Goal: Transaction & Acquisition: Book appointment/travel/reservation

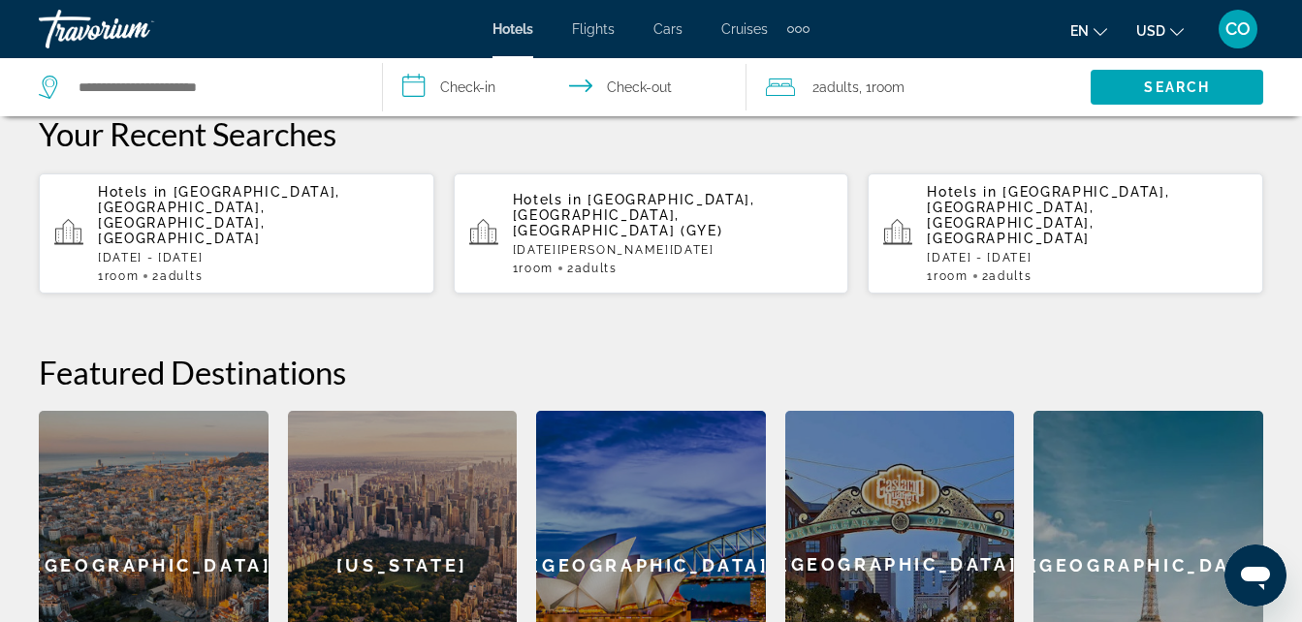
scroll to position [558, 0]
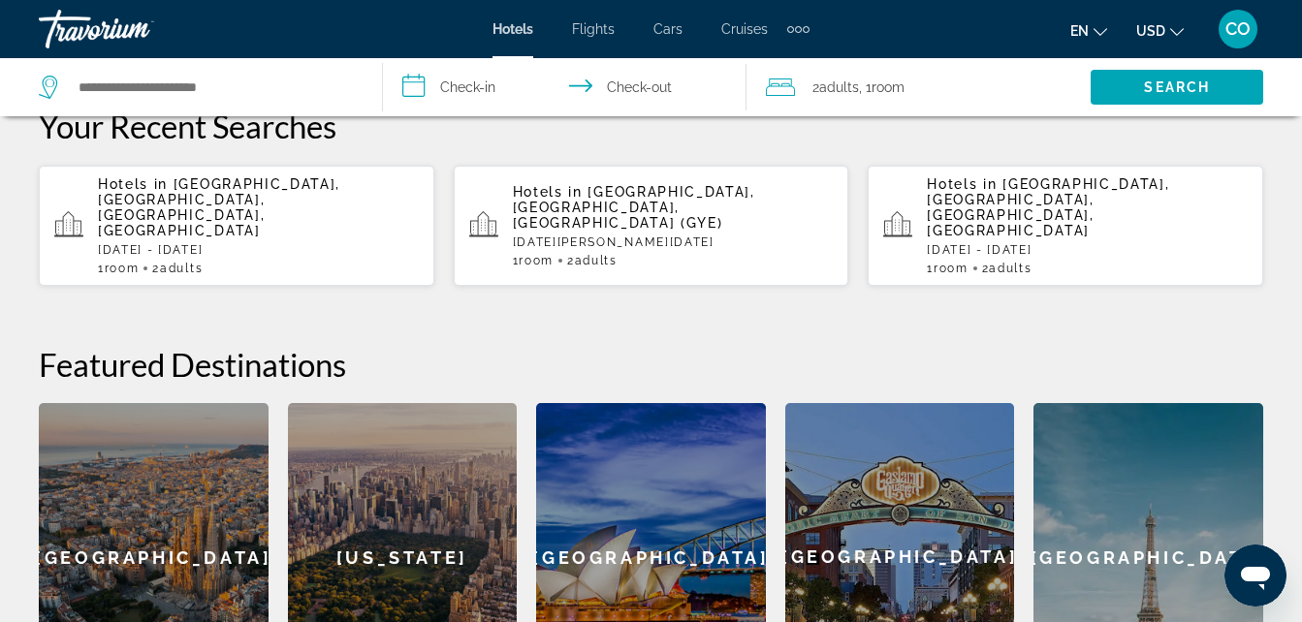
click at [612, 21] on span "Flights" at bounding box center [593, 29] width 43 height 16
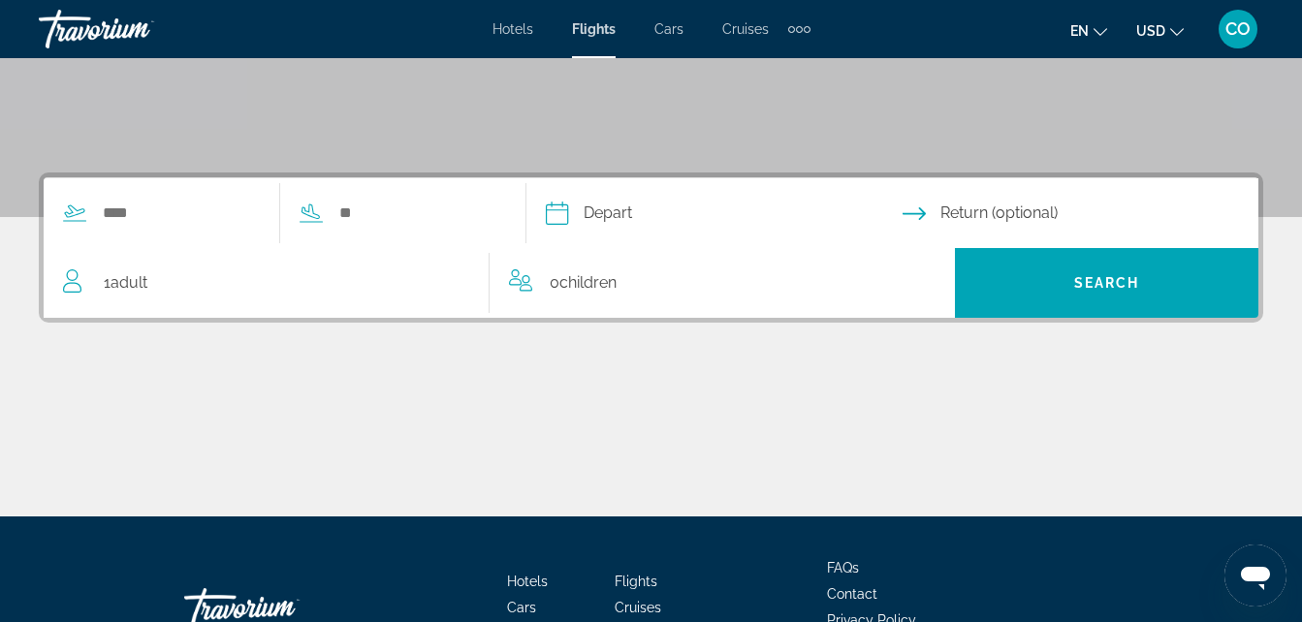
scroll to position [363, 0]
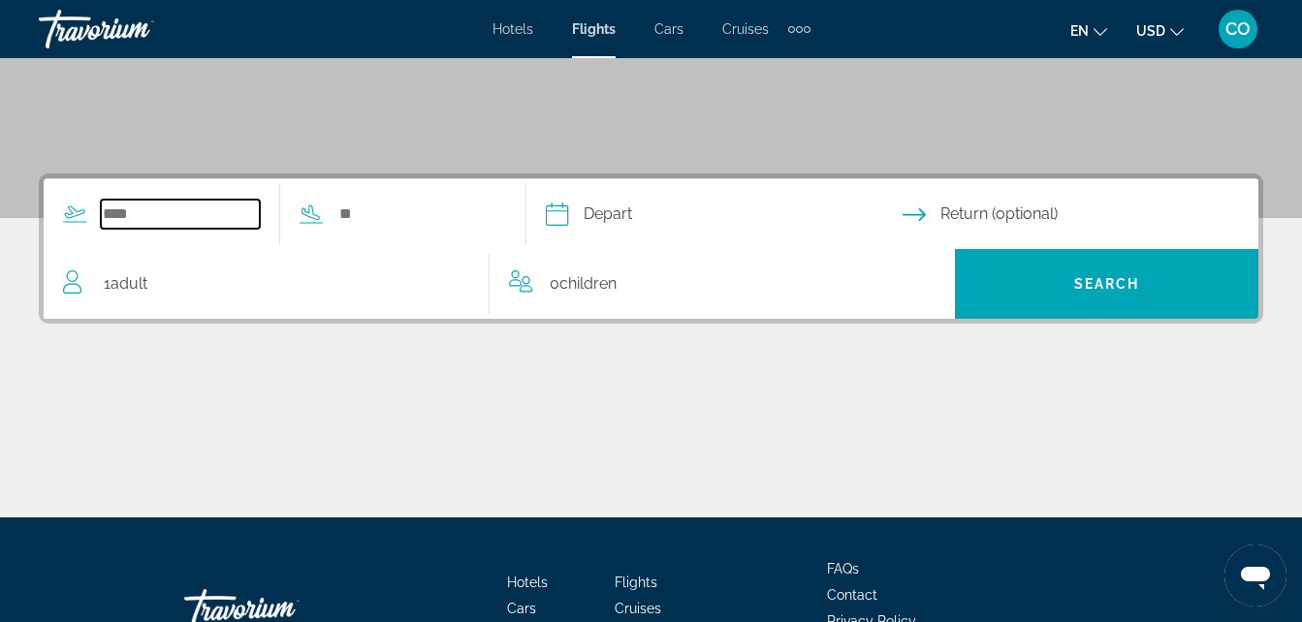
click at [197, 207] on input "Search widget" at bounding box center [180, 214] width 159 height 29
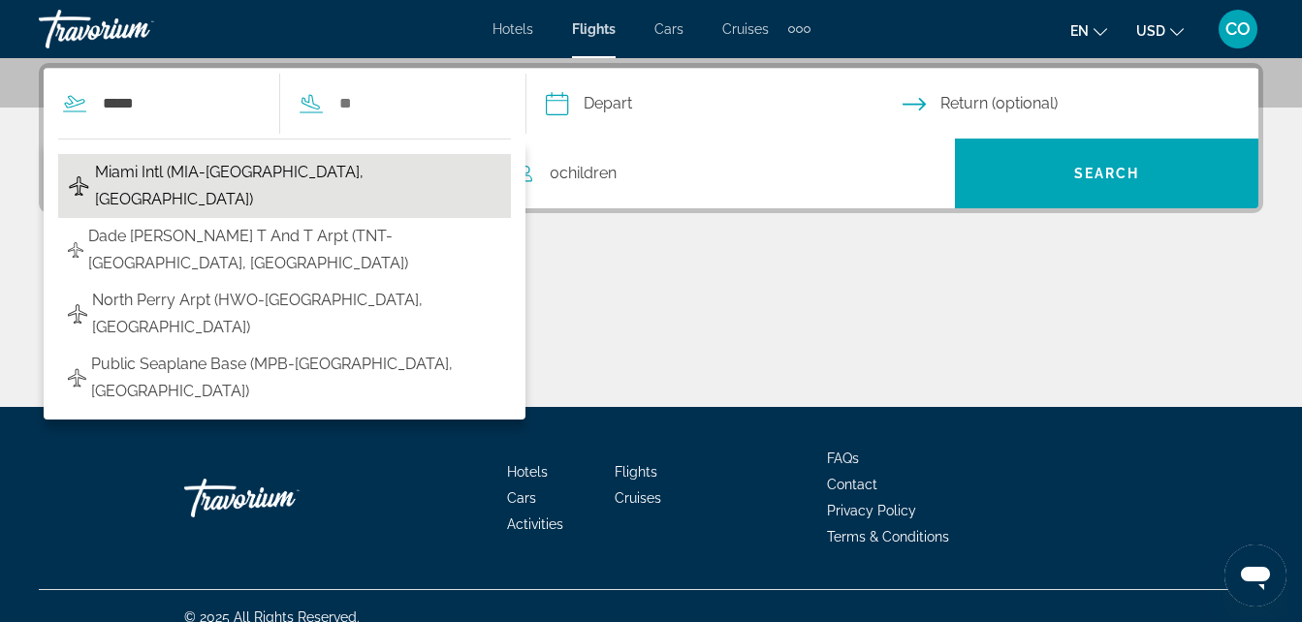
click at [367, 183] on span "Miami Intl (MIA-[GEOGRAPHIC_DATA], [GEOGRAPHIC_DATA])" at bounding box center [298, 186] width 406 height 54
type input "**********"
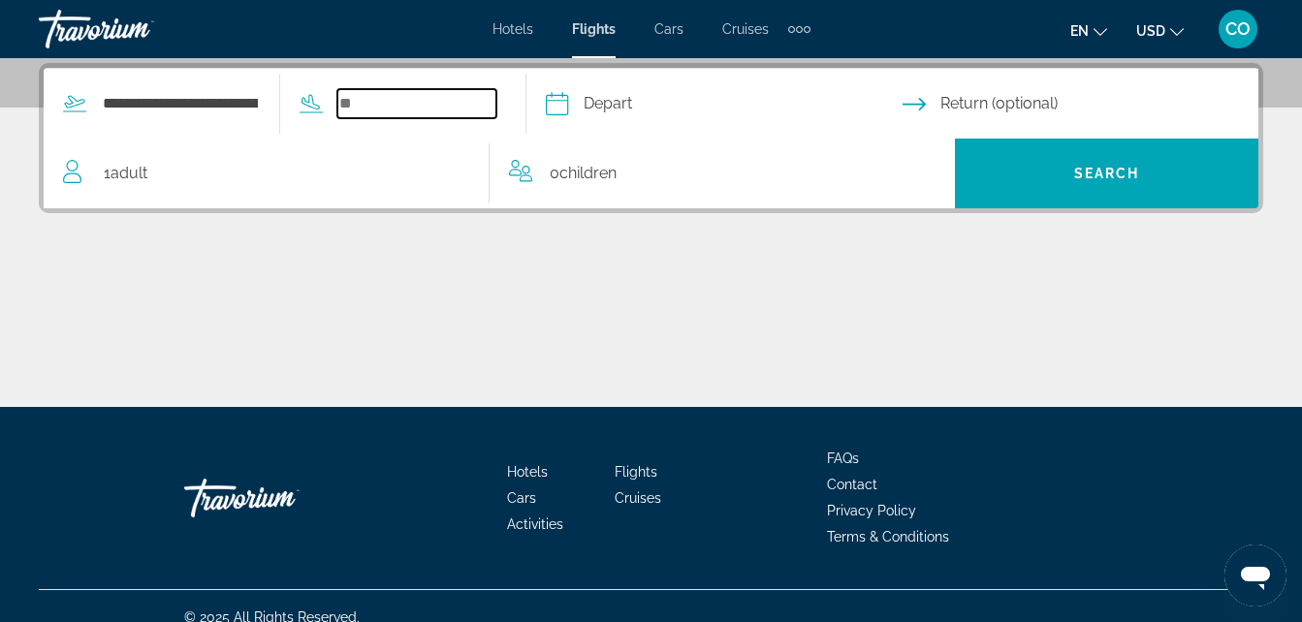
click at [440, 112] on input "Search widget" at bounding box center [416, 103] width 159 height 29
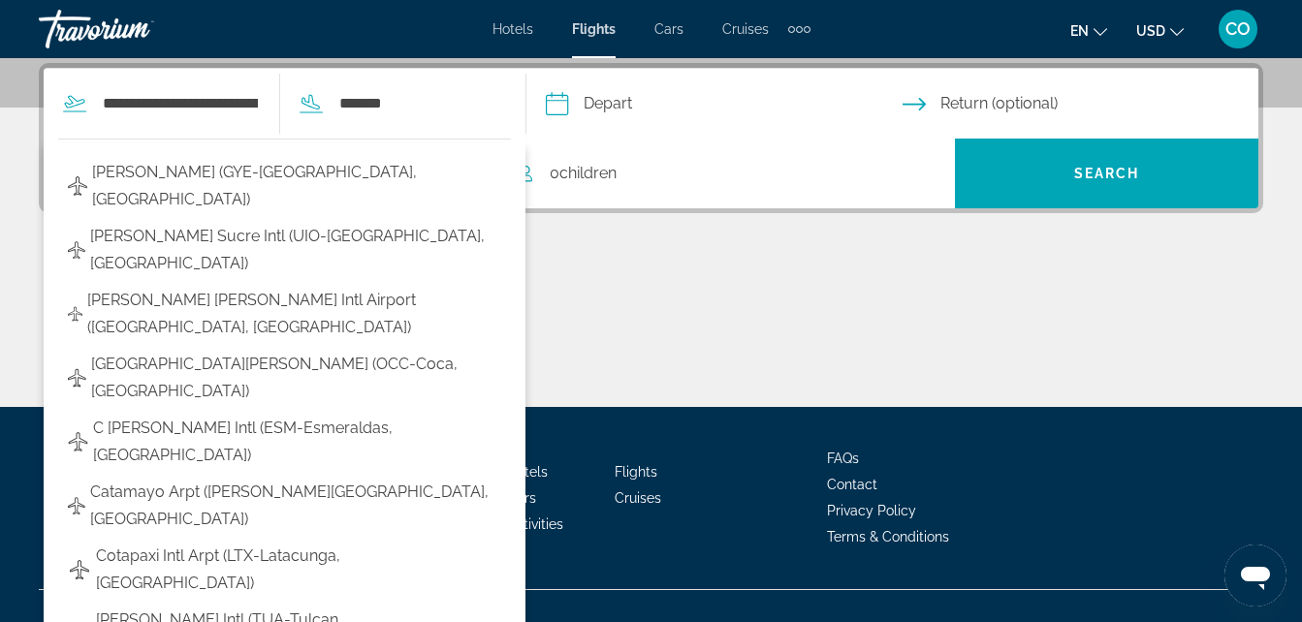
click at [723, 95] on input "Depart date" at bounding box center [723, 107] width 364 height 76
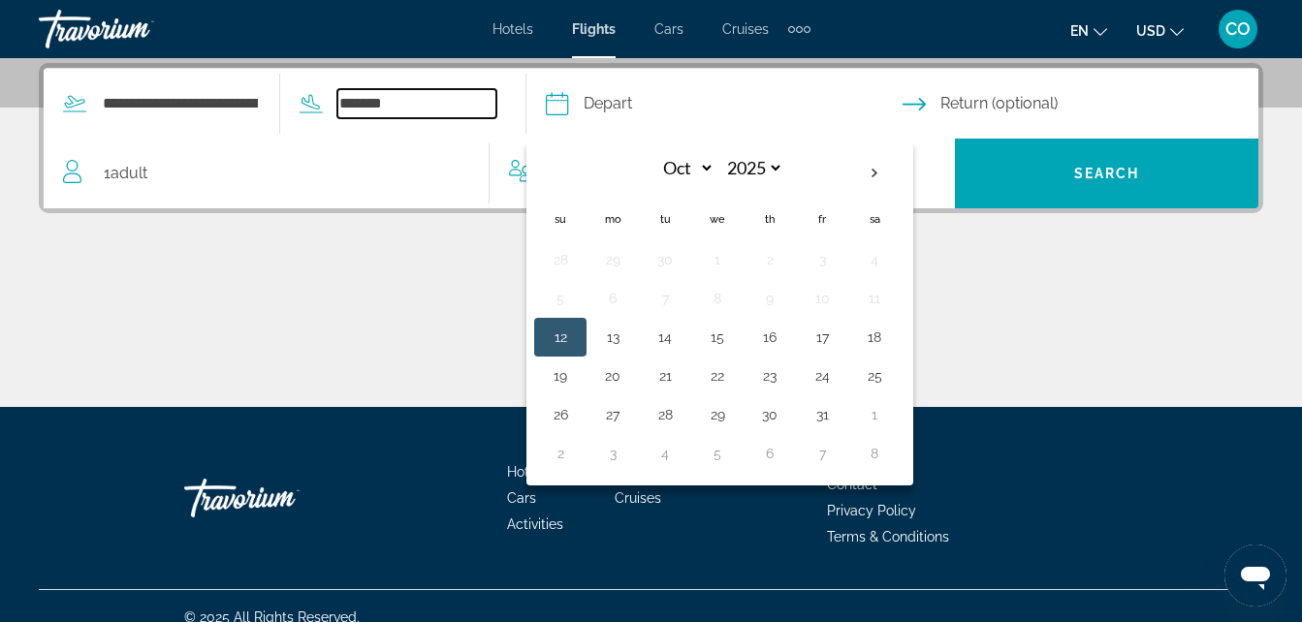
click at [486, 101] on input "*******" at bounding box center [416, 103] width 159 height 29
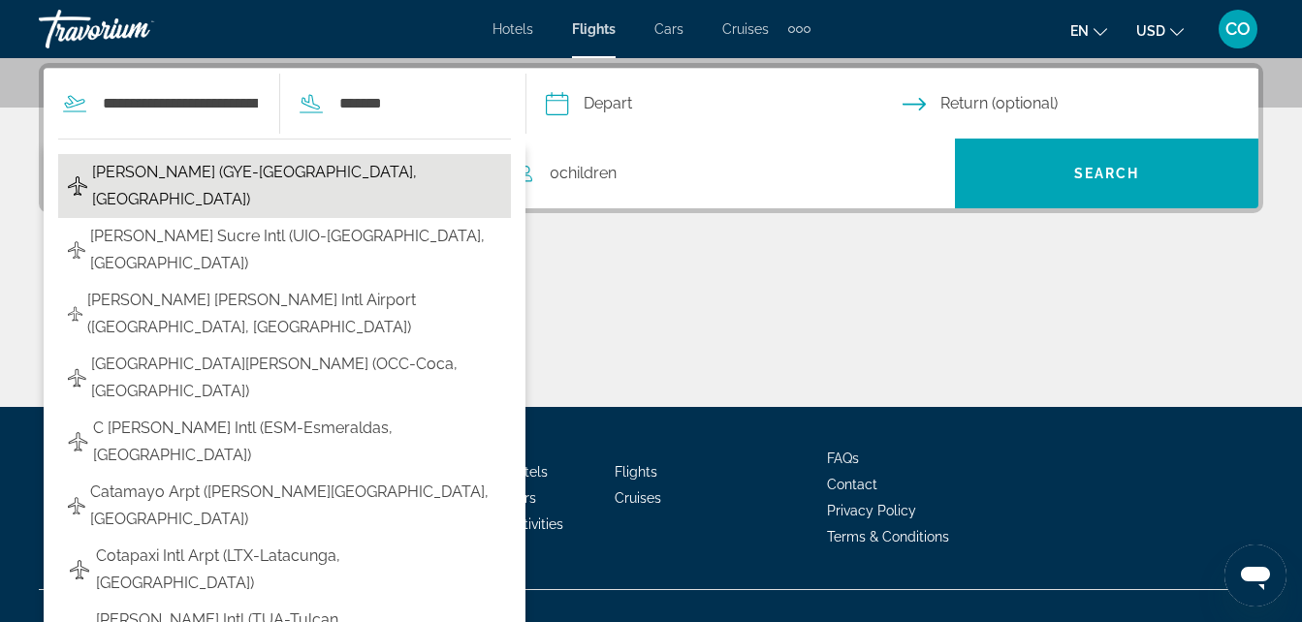
click at [366, 176] on span "[PERSON_NAME] (GYE-[GEOGRAPHIC_DATA], [GEOGRAPHIC_DATA])" at bounding box center [296, 186] width 409 height 54
type input "**********"
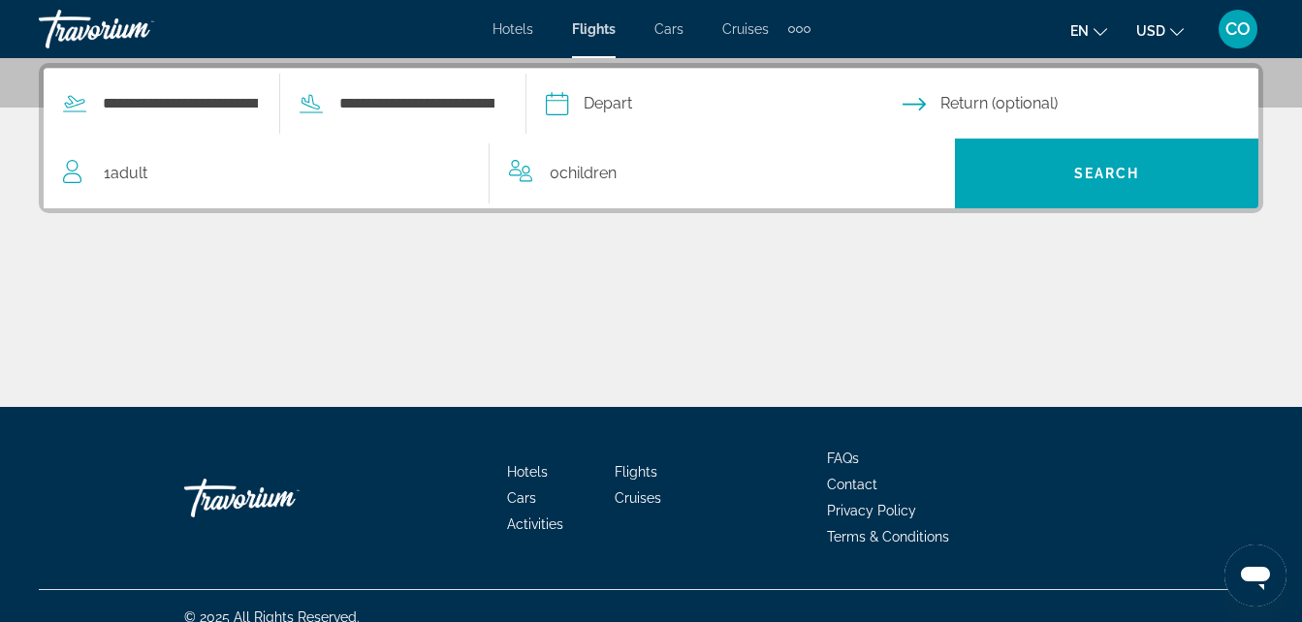
click at [707, 106] on input "Depart date" at bounding box center [723, 107] width 364 height 76
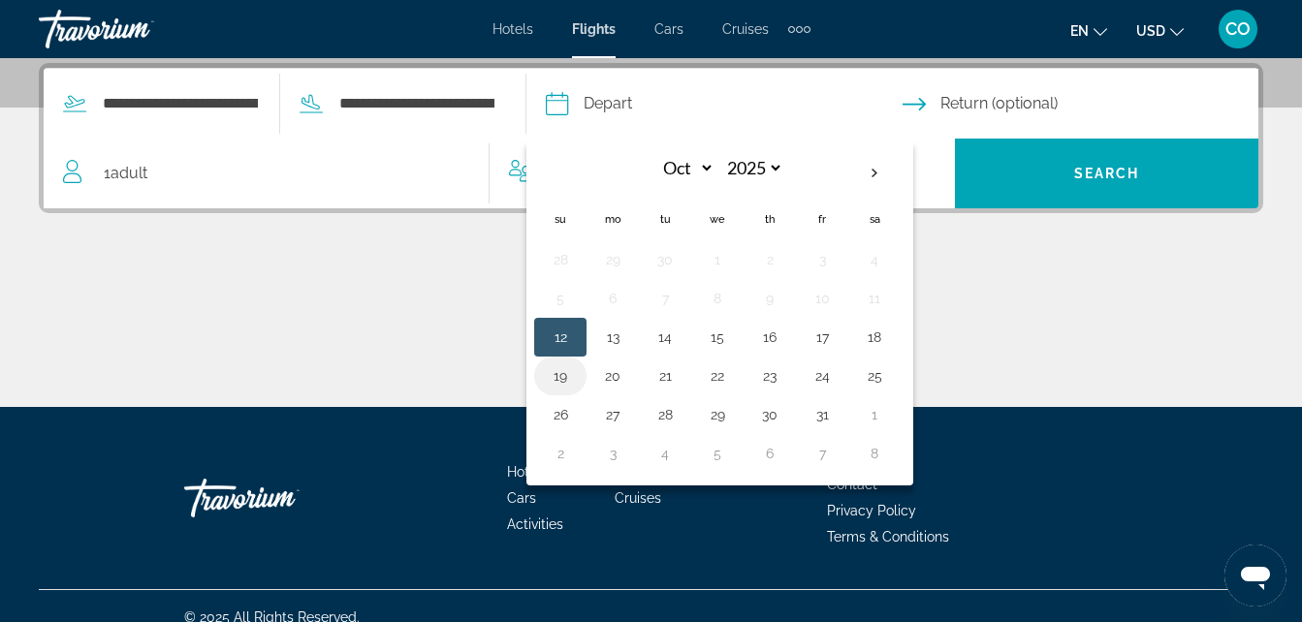
click at [576, 374] on button "19" at bounding box center [560, 375] width 31 height 27
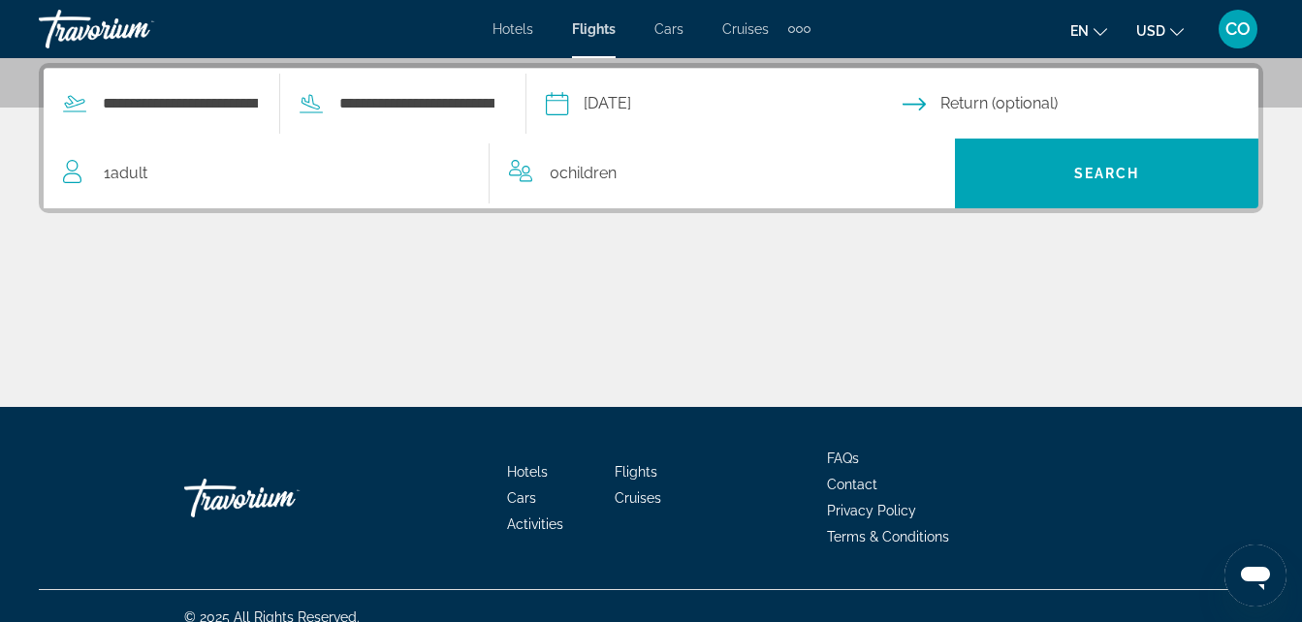
click at [793, 110] on input "**********" at bounding box center [723, 107] width 364 height 76
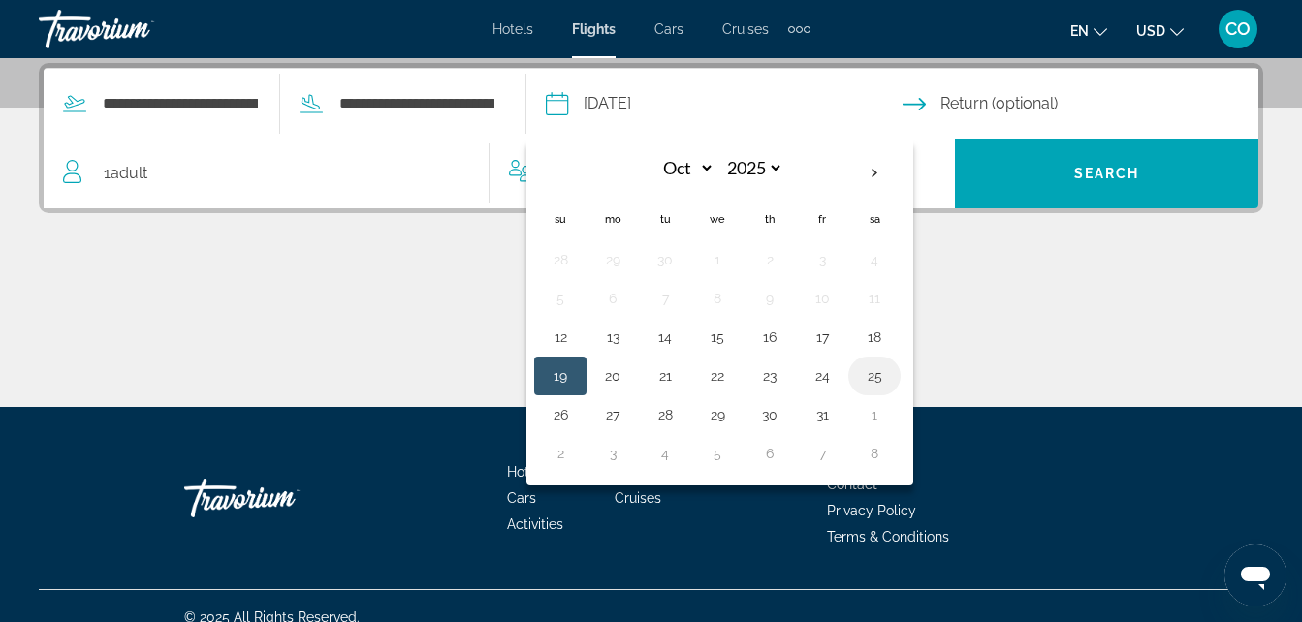
click at [890, 388] on button "25" at bounding box center [874, 375] width 31 height 27
type input "**********"
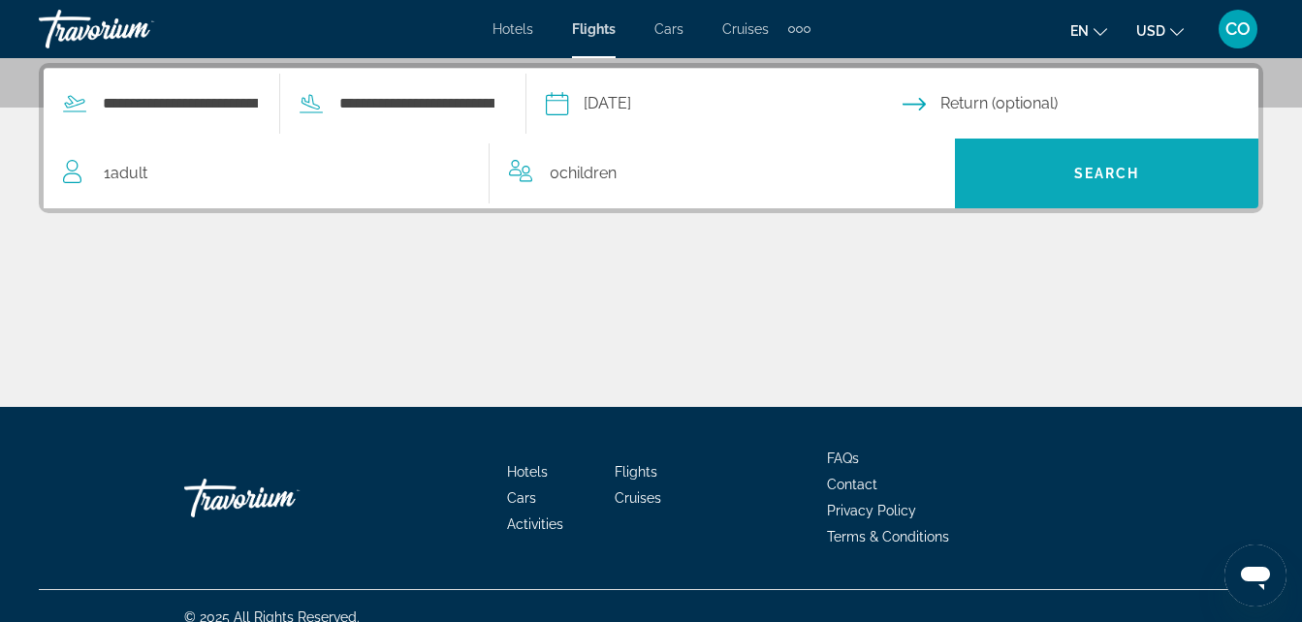
click at [1041, 177] on span "Search" at bounding box center [1106, 173] width 303 height 47
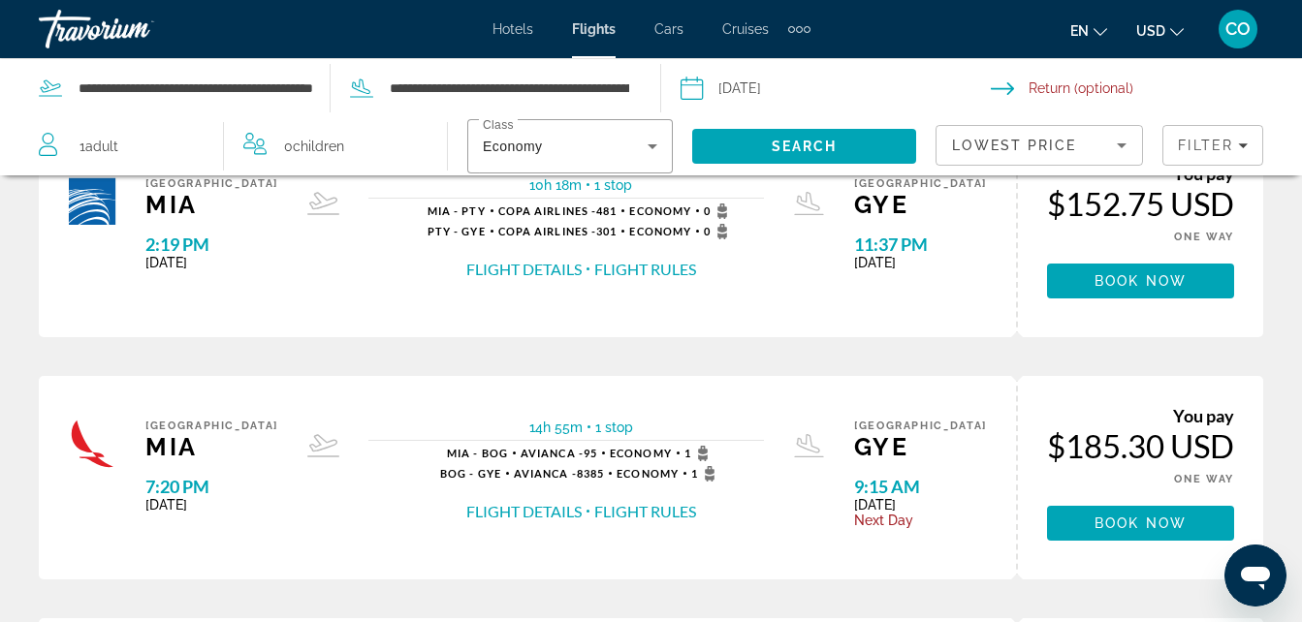
scroll to position [355, 0]
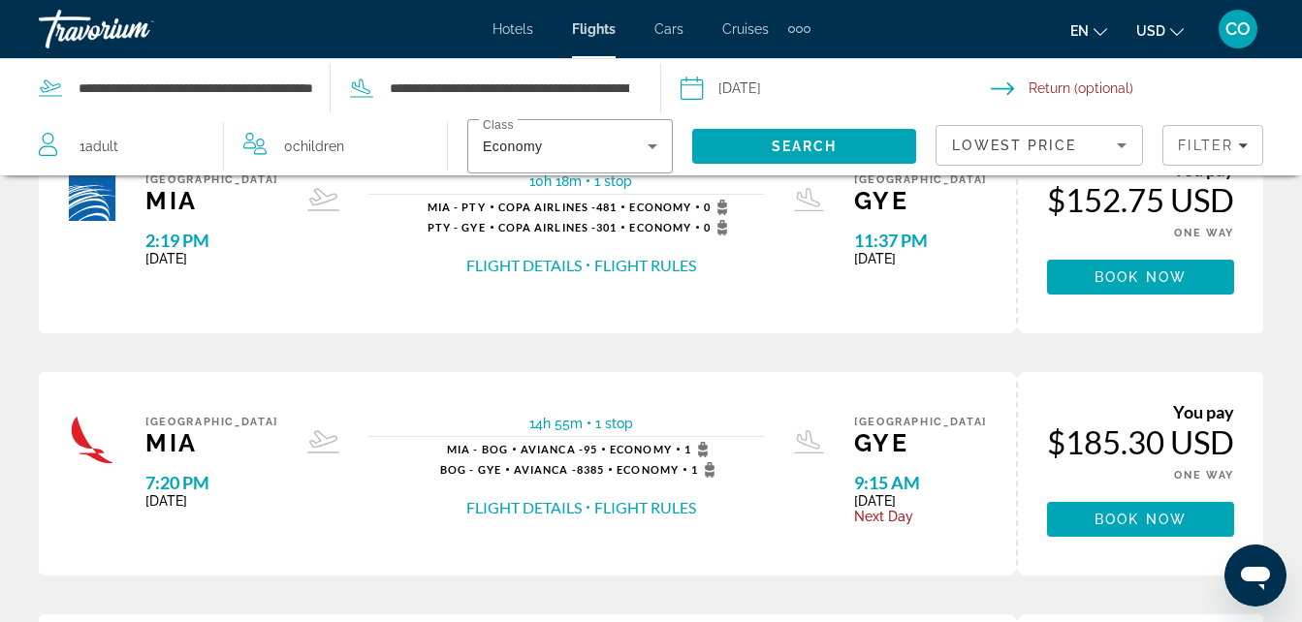
click at [1041, 72] on input "Return date" at bounding box center [1150, 91] width 319 height 64
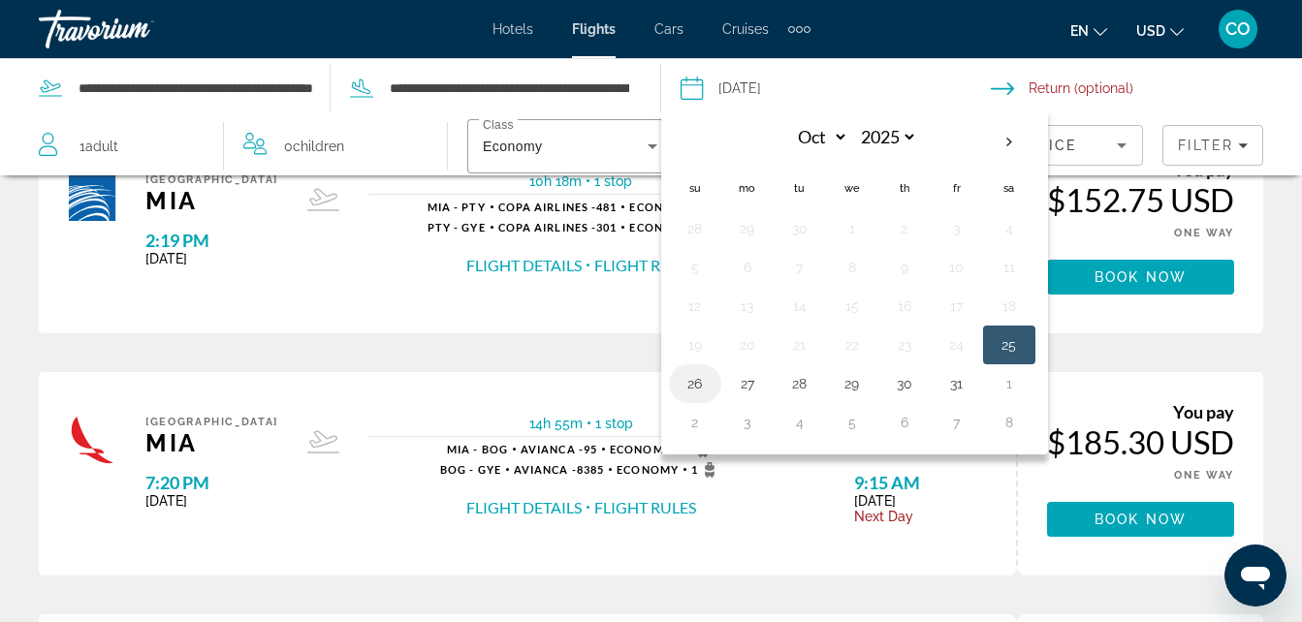
click at [694, 370] on button "26" at bounding box center [694, 383] width 31 height 27
type input "**********"
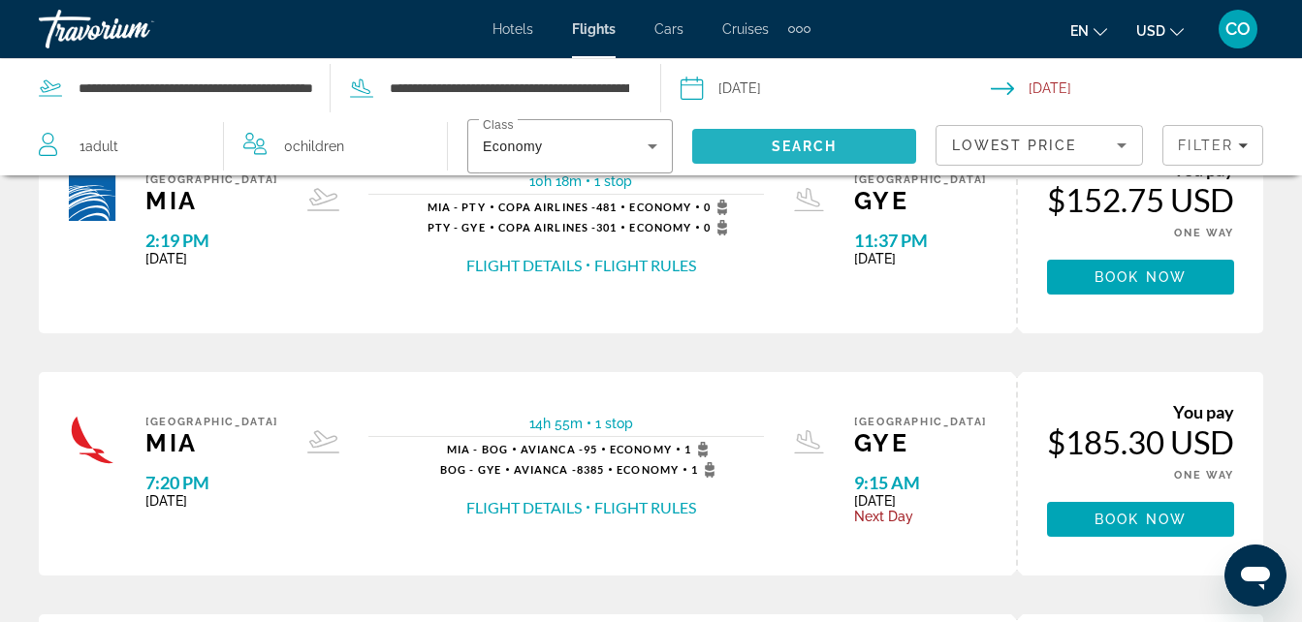
click at [798, 157] on span "Search" at bounding box center [804, 146] width 224 height 47
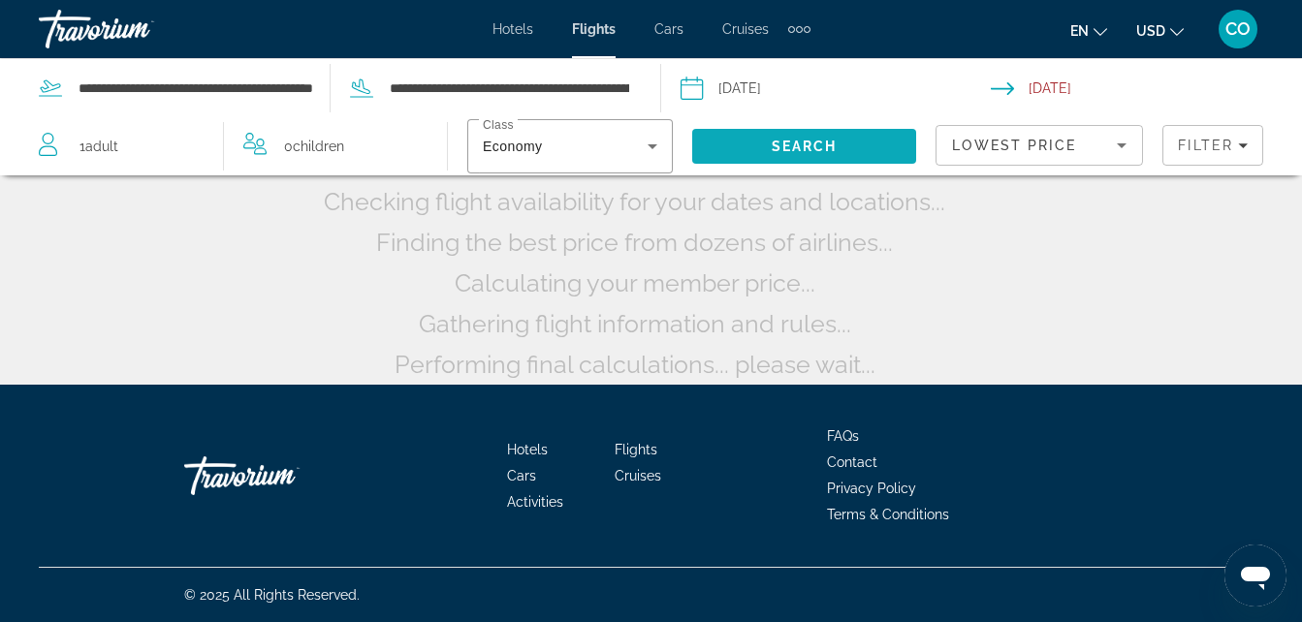
scroll to position [160, 0]
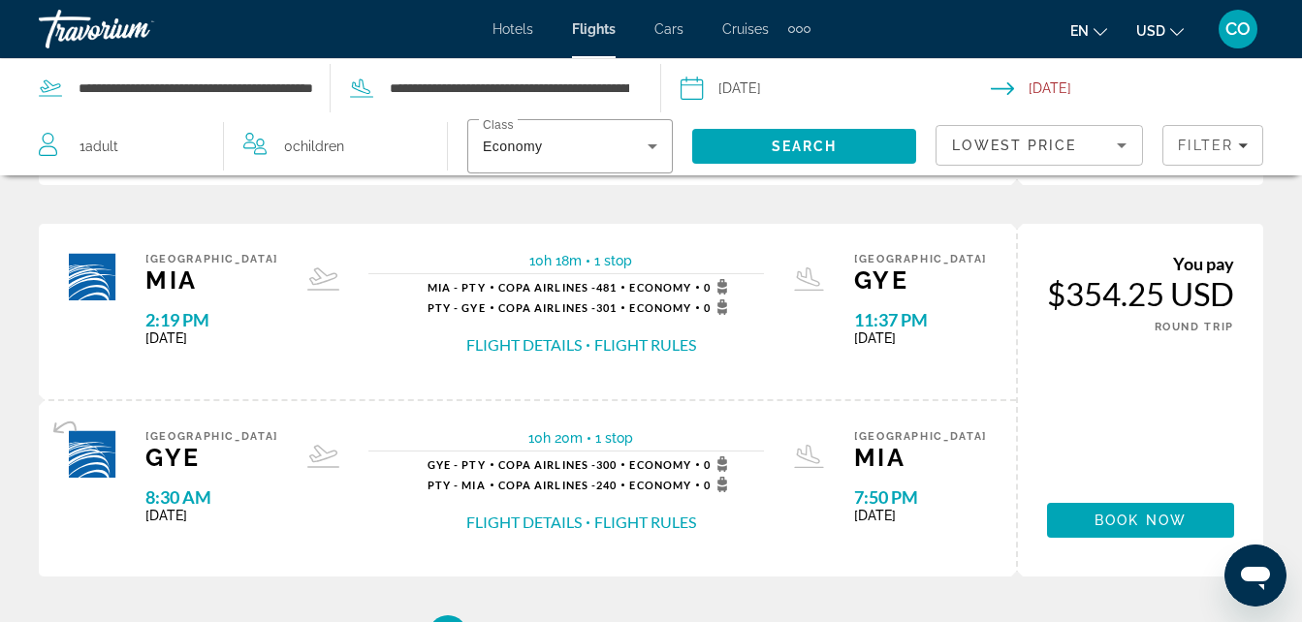
scroll to position [1977, 0]
click at [504, 135] on div "Economy" at bounding box center [565, 146] width 165 height 23
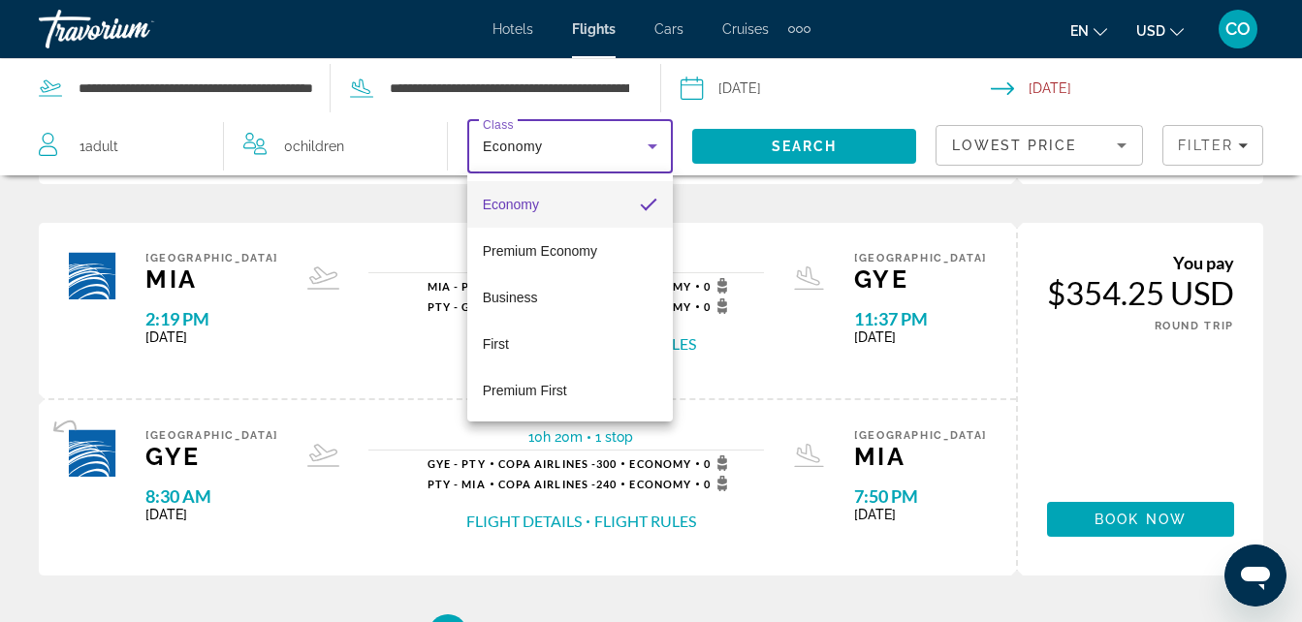
scroll to position [2285, 0]
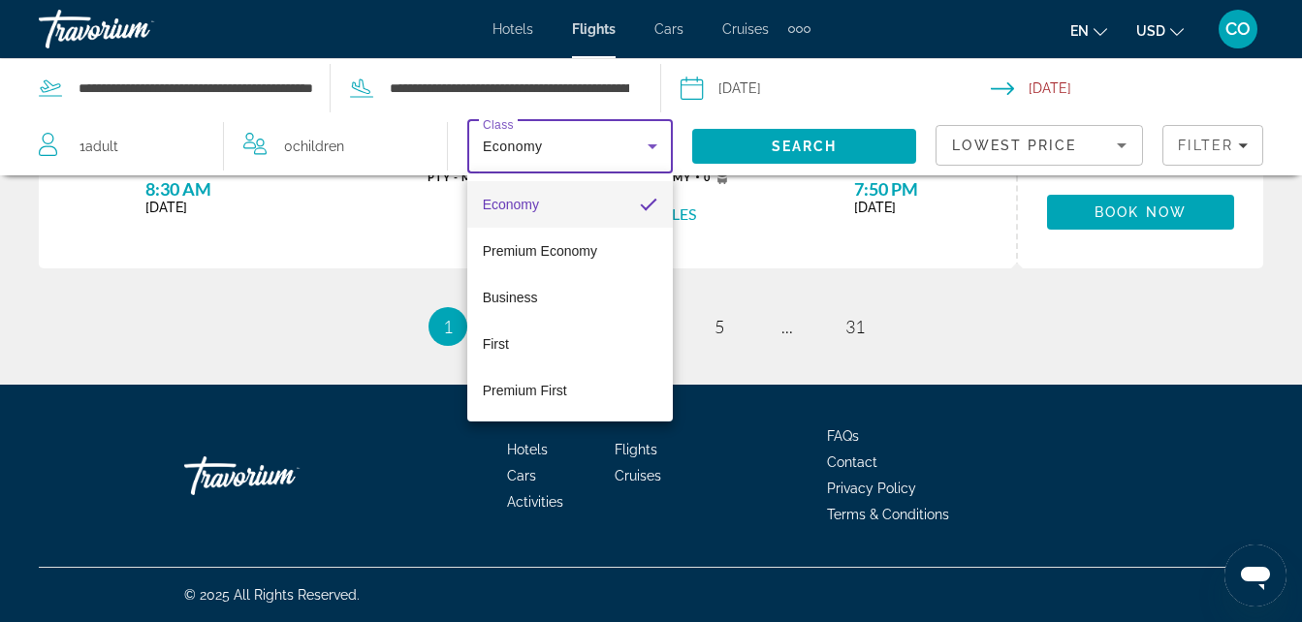
click at [924, 449] on div at bounding box center [651, 311] width 1302 height 622
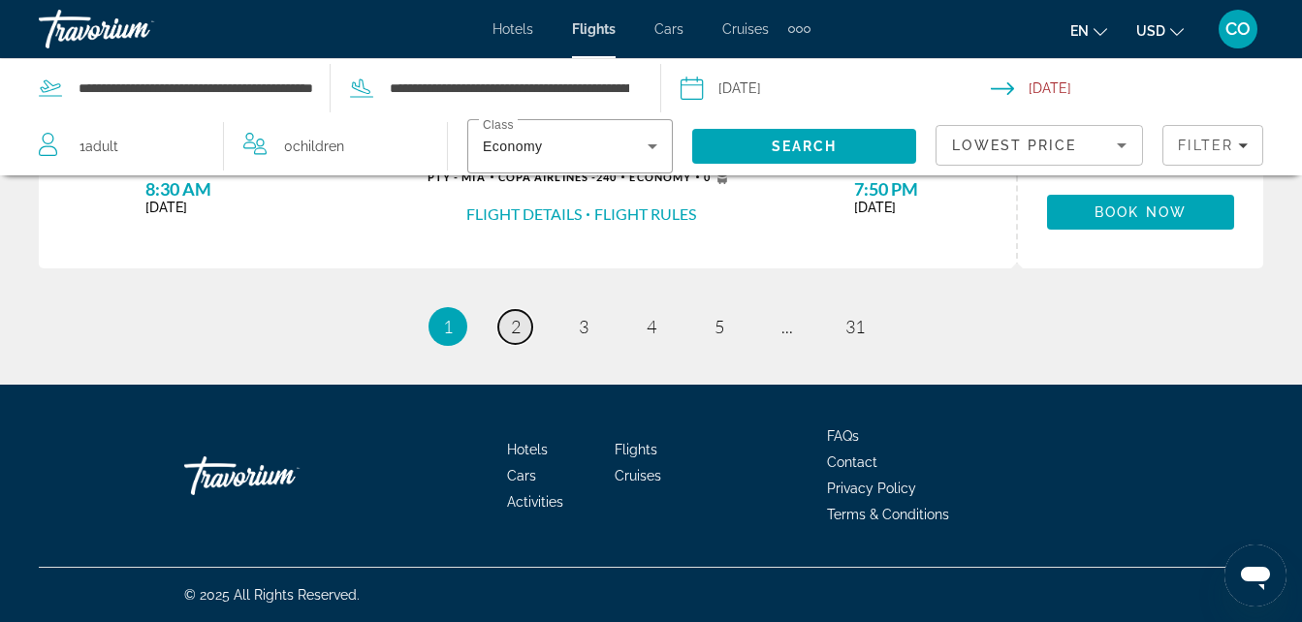
click at [502, 322] on link "page 2" at bounding box center [515, 327] width 34 height 34
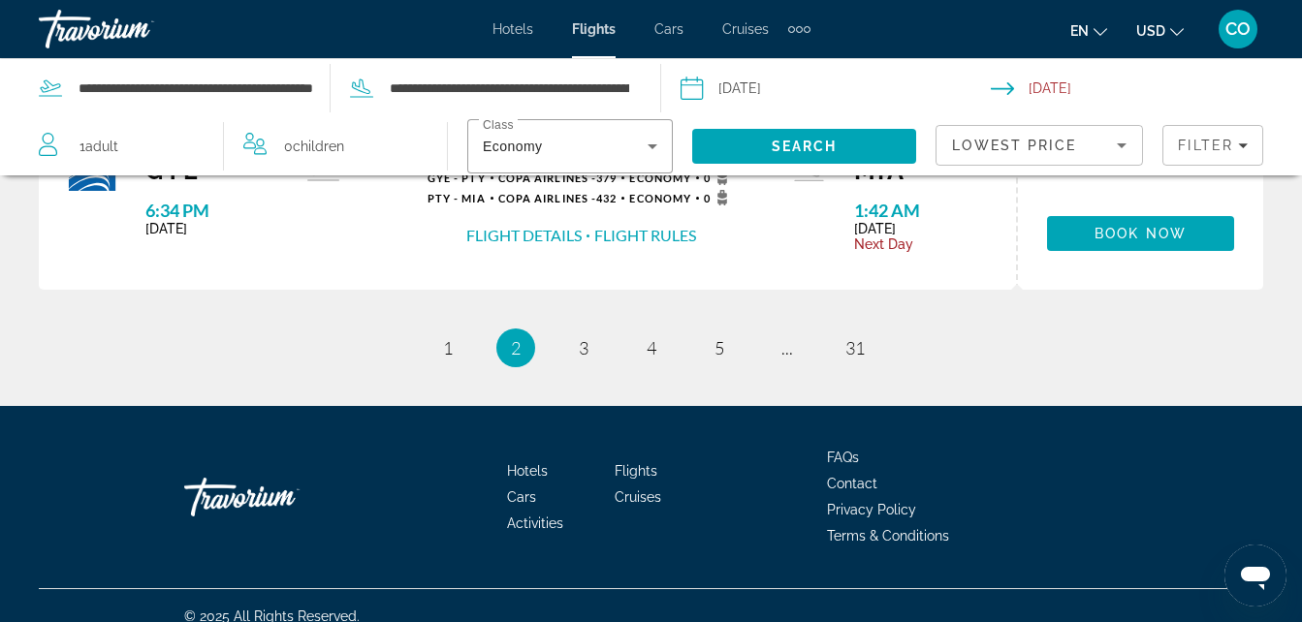
scroll to position [2256, 0]
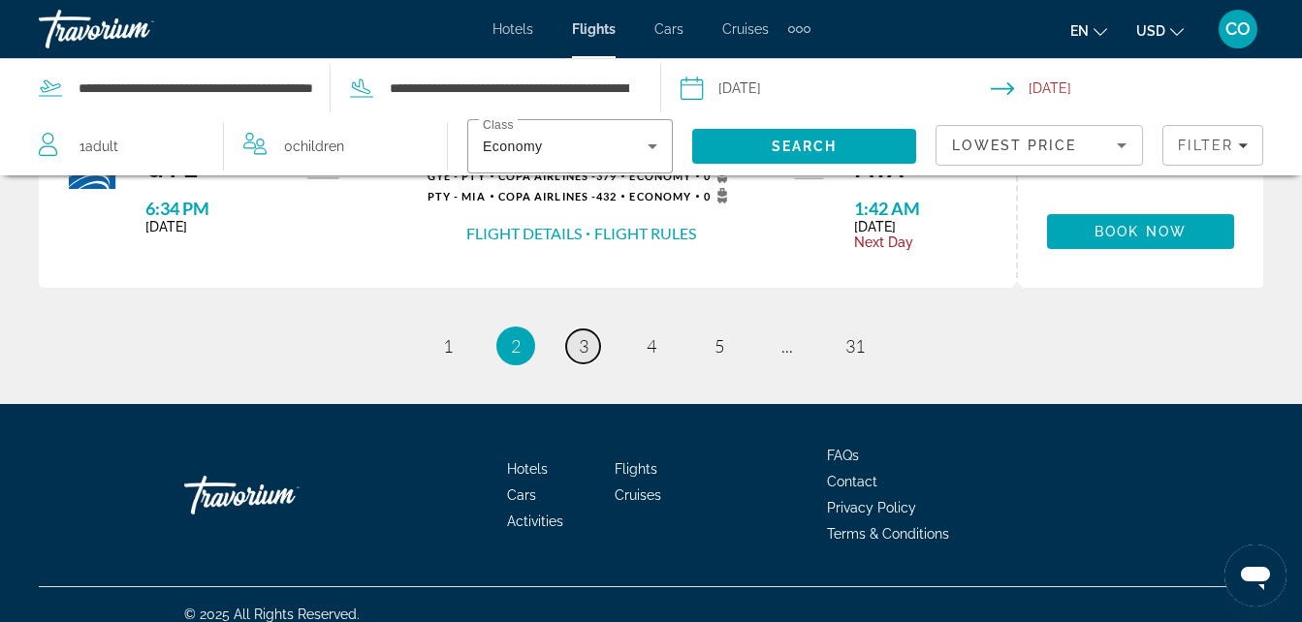
click at [585, 351] on span "3" at bounding box center [584, 345] width 10 height 21
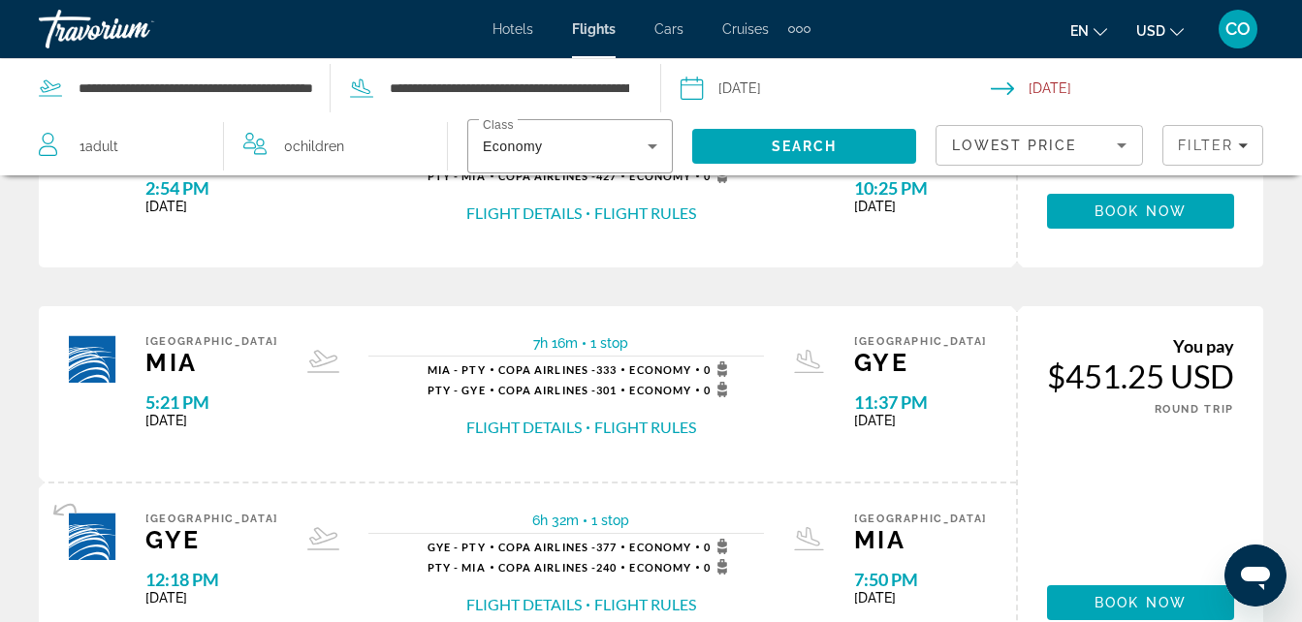
scroll to position [2285, 0]
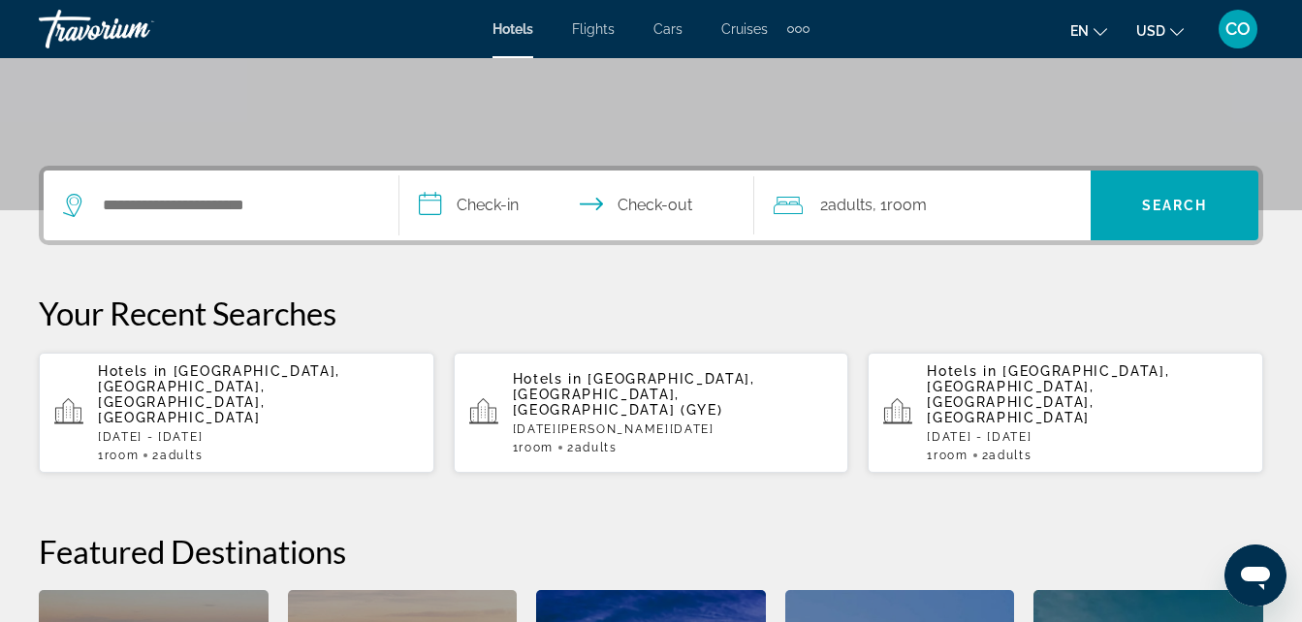
scroll to position [391, 0]
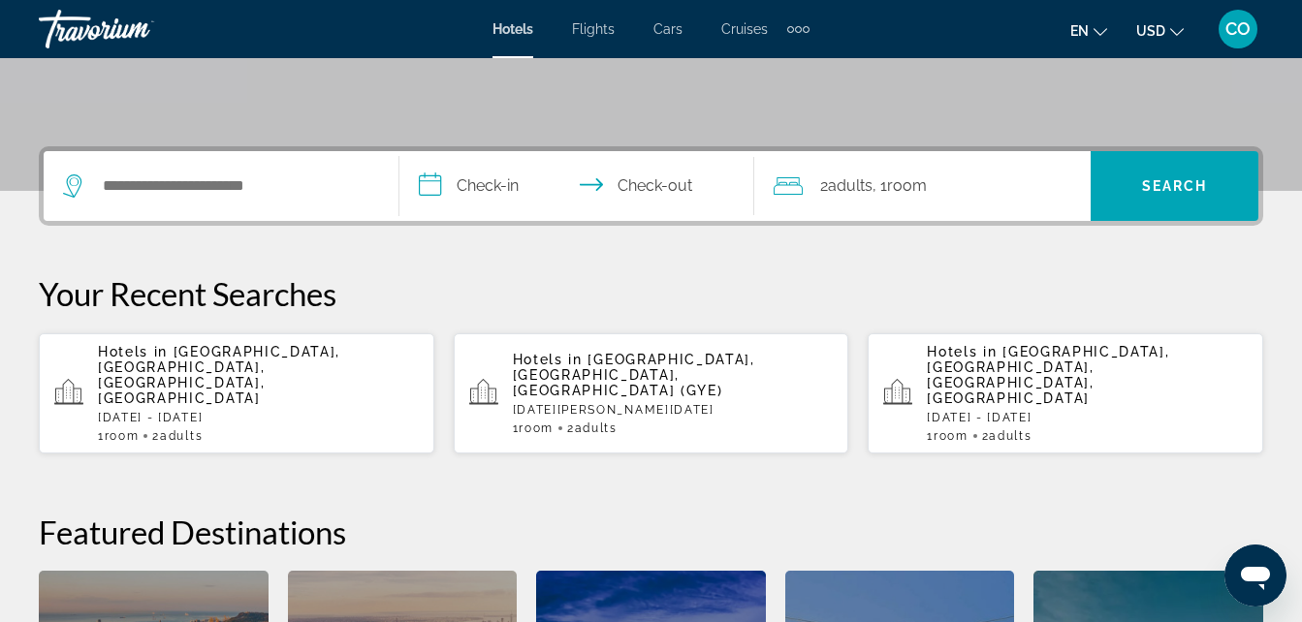
click at [198, 210] on div "Search widget" at bounding box center [221, 186] width 316 height 70
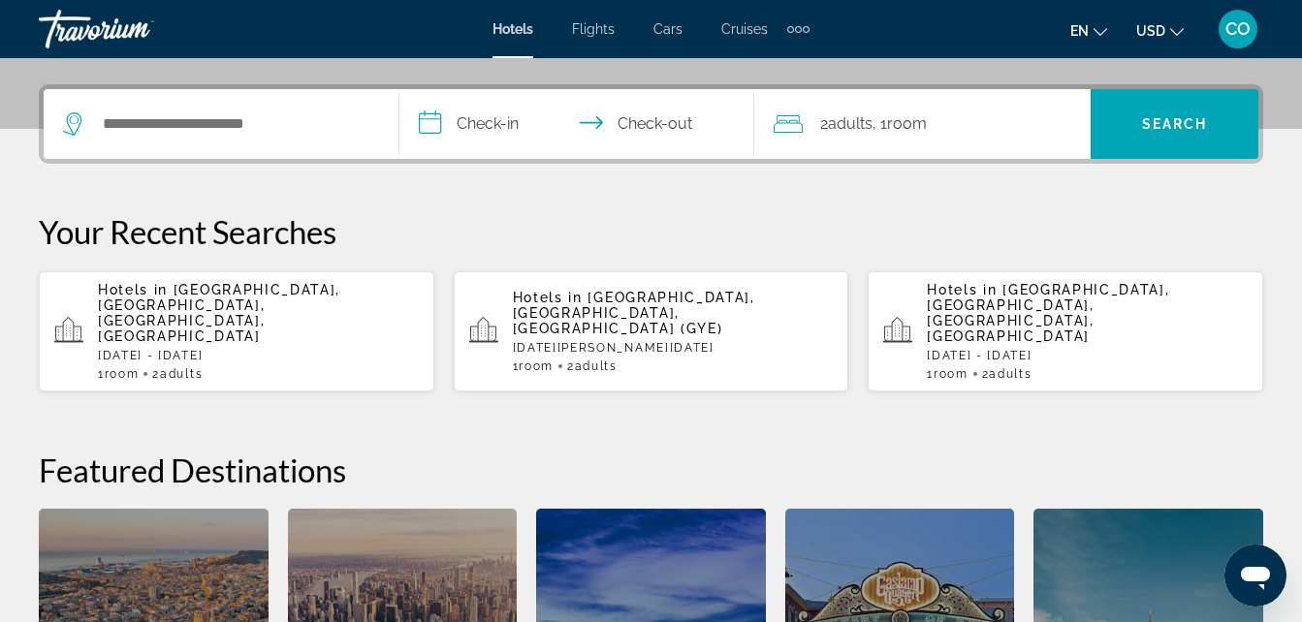
scroll to position [474, 0]
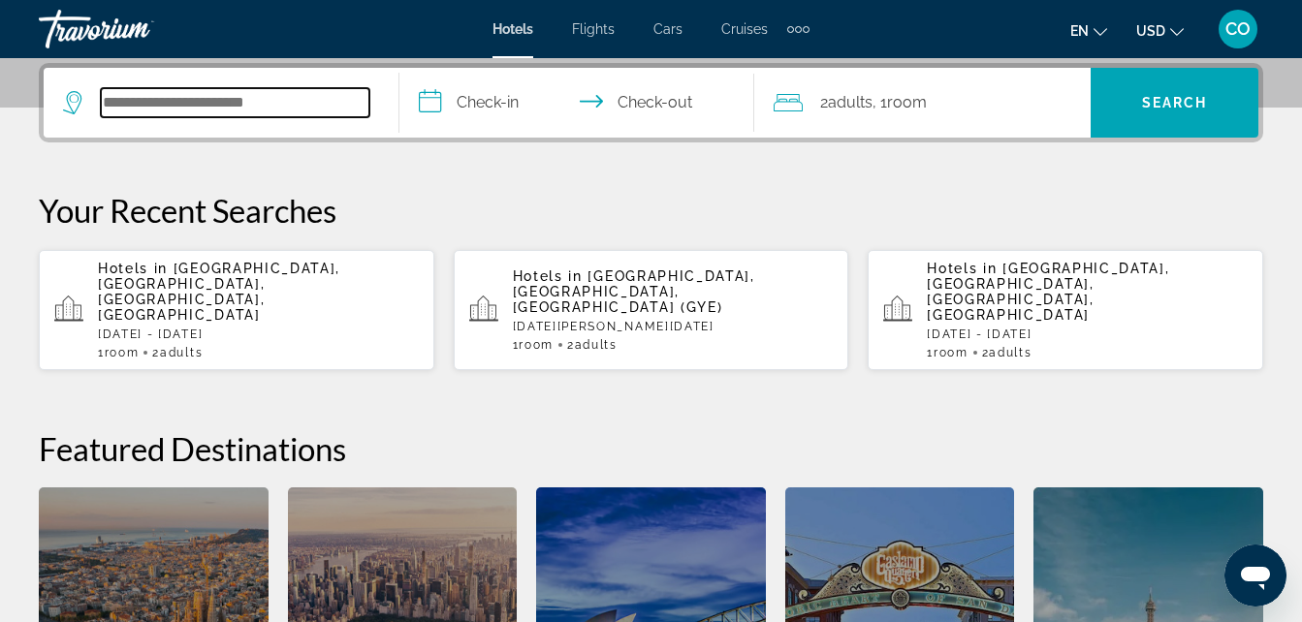
click at [278, 100] on input "Search hotel destination" at bounding box center [235, 102] width 268 height 29
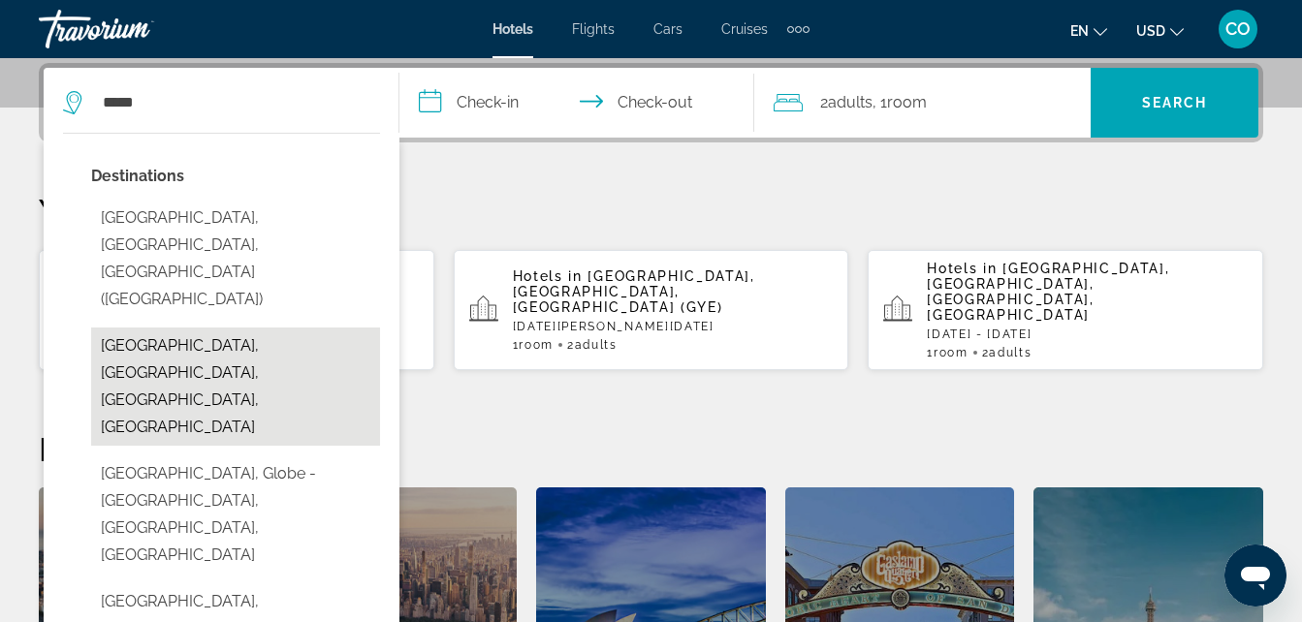
click at [299, 328] on button "[GEOGRAPHIC_DATA], [GEOGRAPHIC_DATA], [GEOGRAPHIC_DATA], [GEOGRAPHIC_DATA]" at bounding box center [235, 387] width 289 height 118
type input "**********"
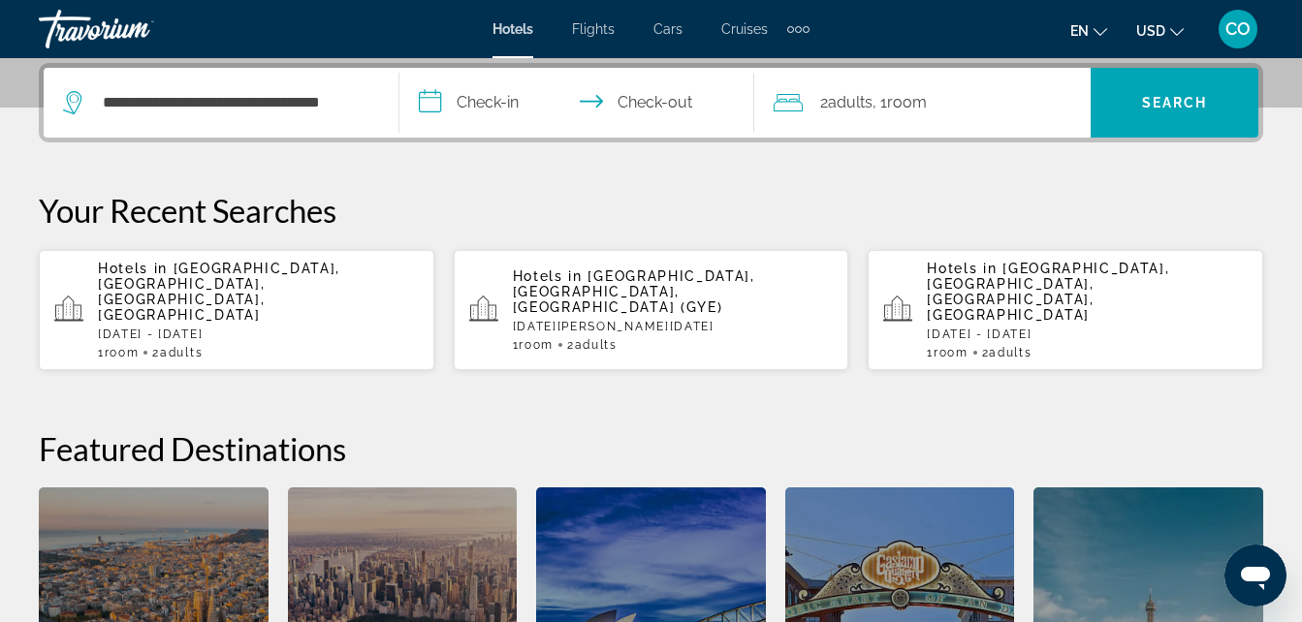
click at [522, 92] on input "**********" at bounding box center [580, 106] width 363 height 76
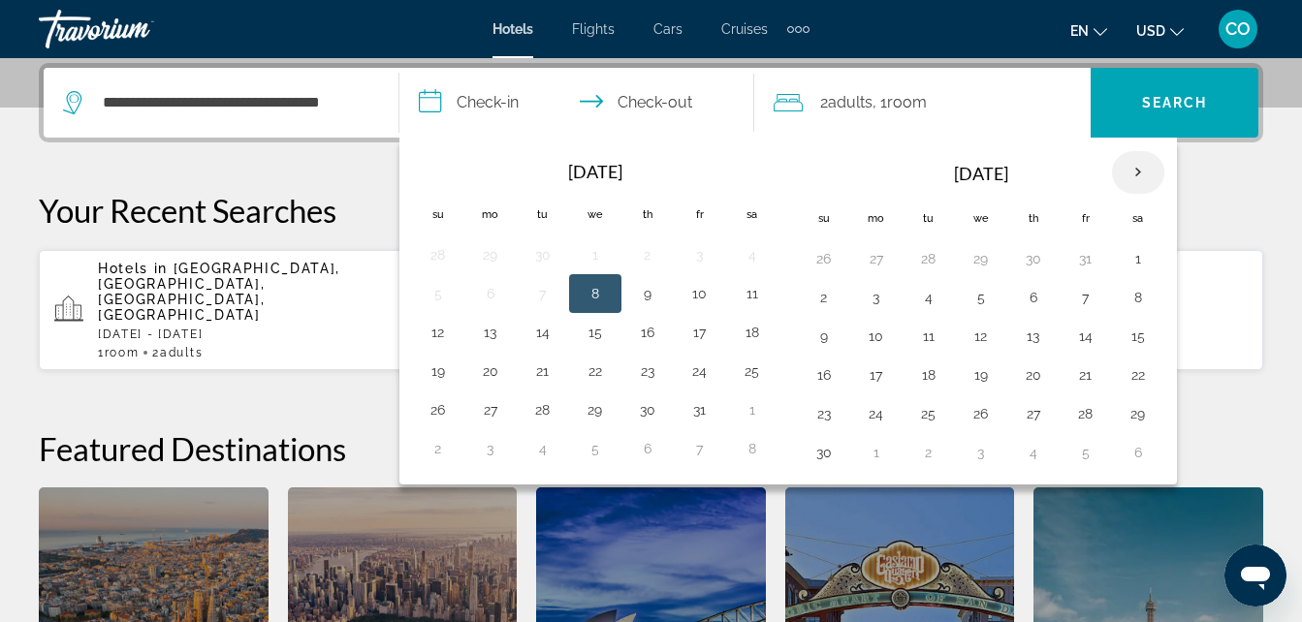
click at [1132, 170] on th "Next month" at bounding box center [1138, 172] width 52 height 43
click at [833, 403] on button "28" at bounding box center [823, 413] width 31 height 27
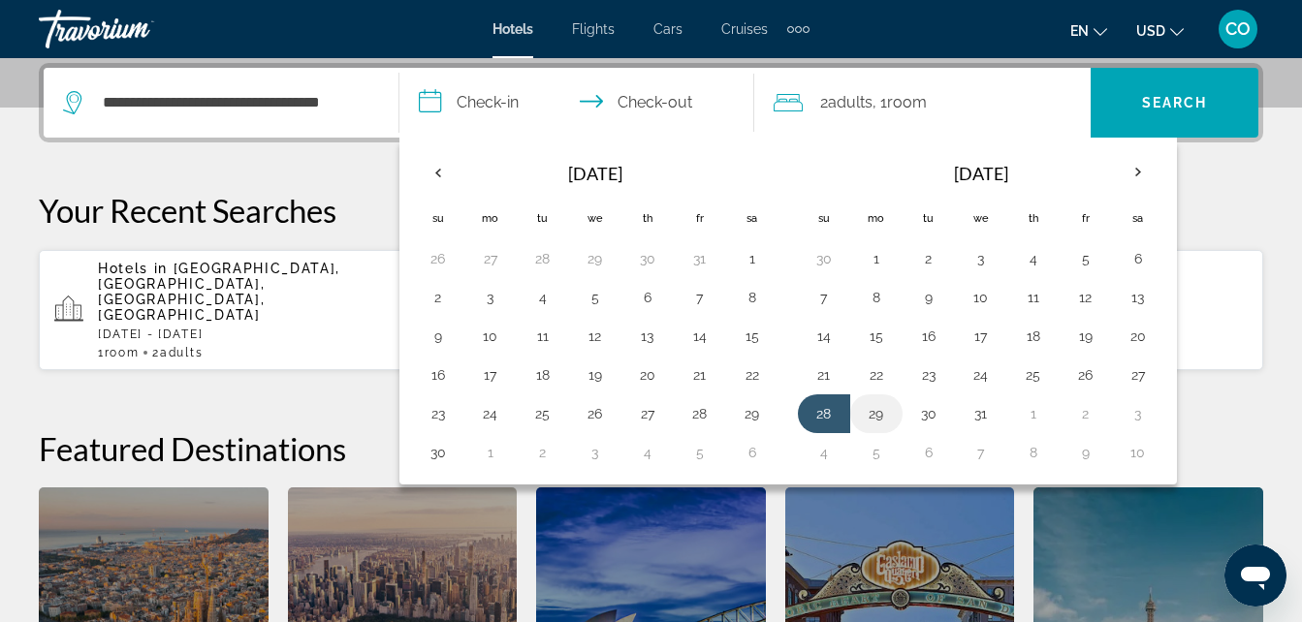
click at [883, 412] on button "29" at bounding box center [876, 413] width 31 height 27
type input "**********"
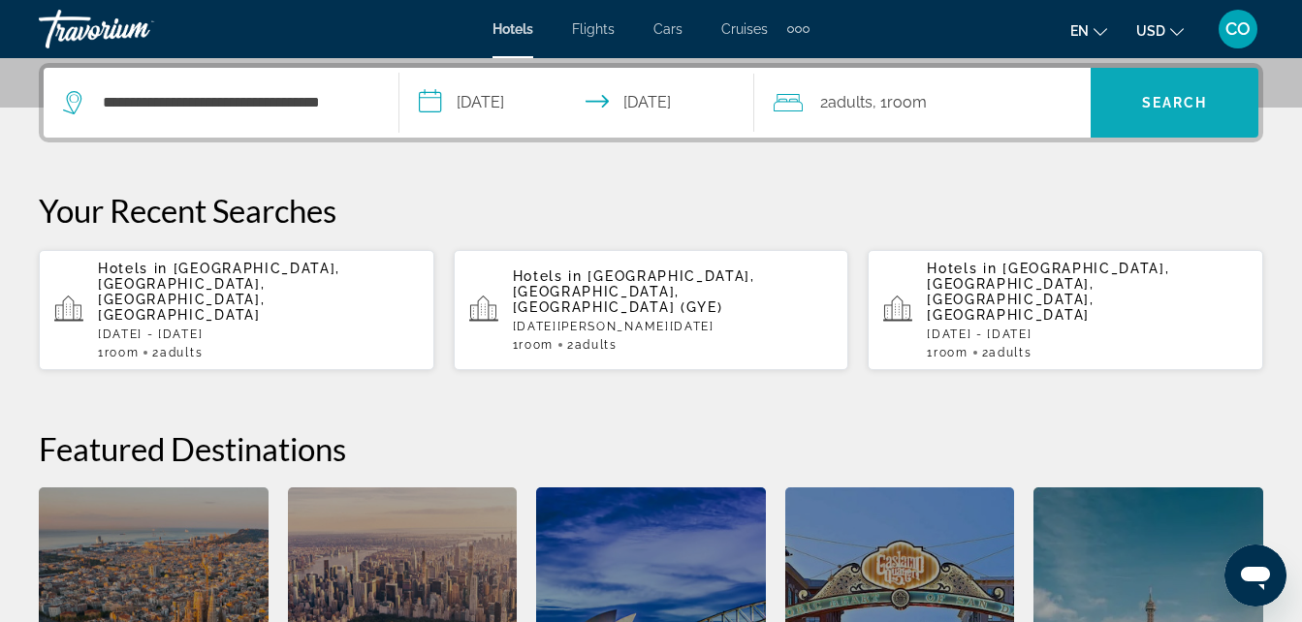
click at [1120, 87] on span "Search" at bounding box center [1174, 102] width 168 height 47
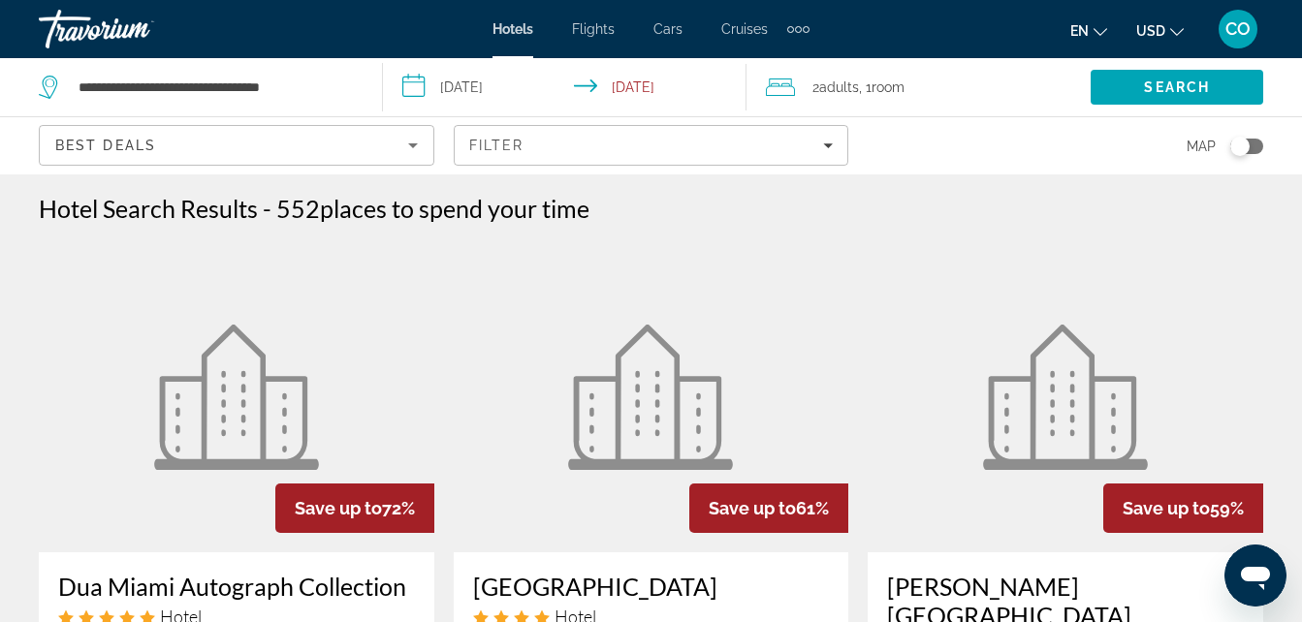
click at [1245, 143] on div "Toggle map" at bounding box center [1239, 146] width 19 height 19
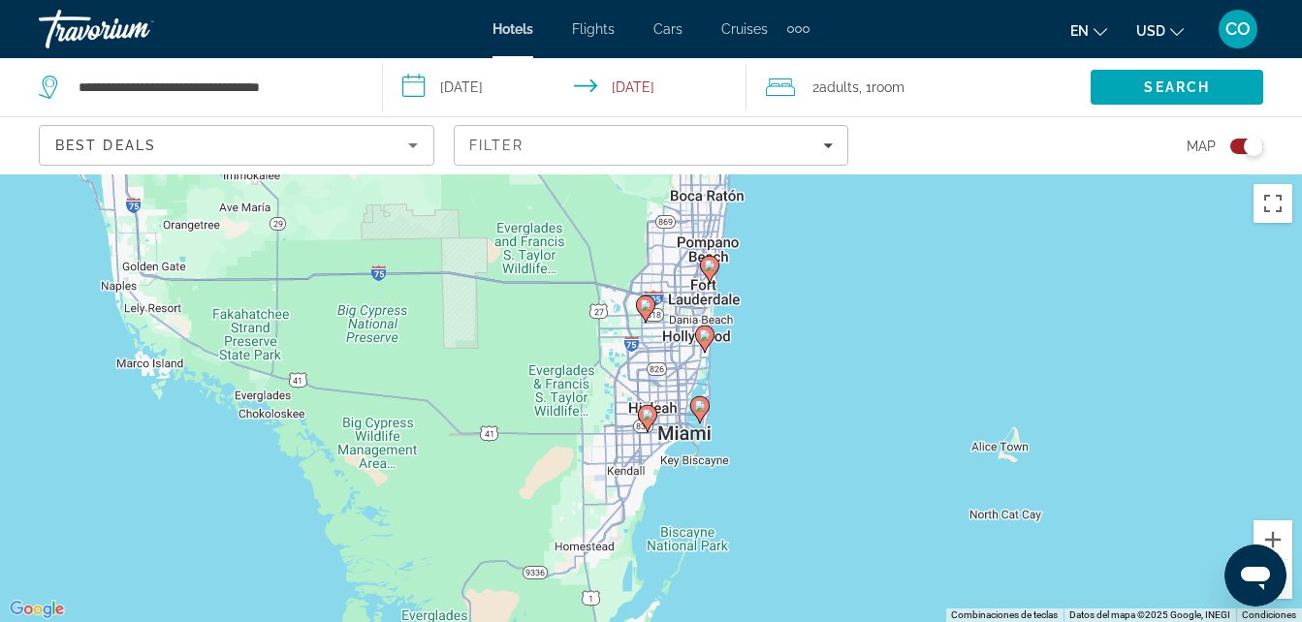
click at [648, 428] on icon "Main content" at bounding box center [646, 418] width 17 height 25
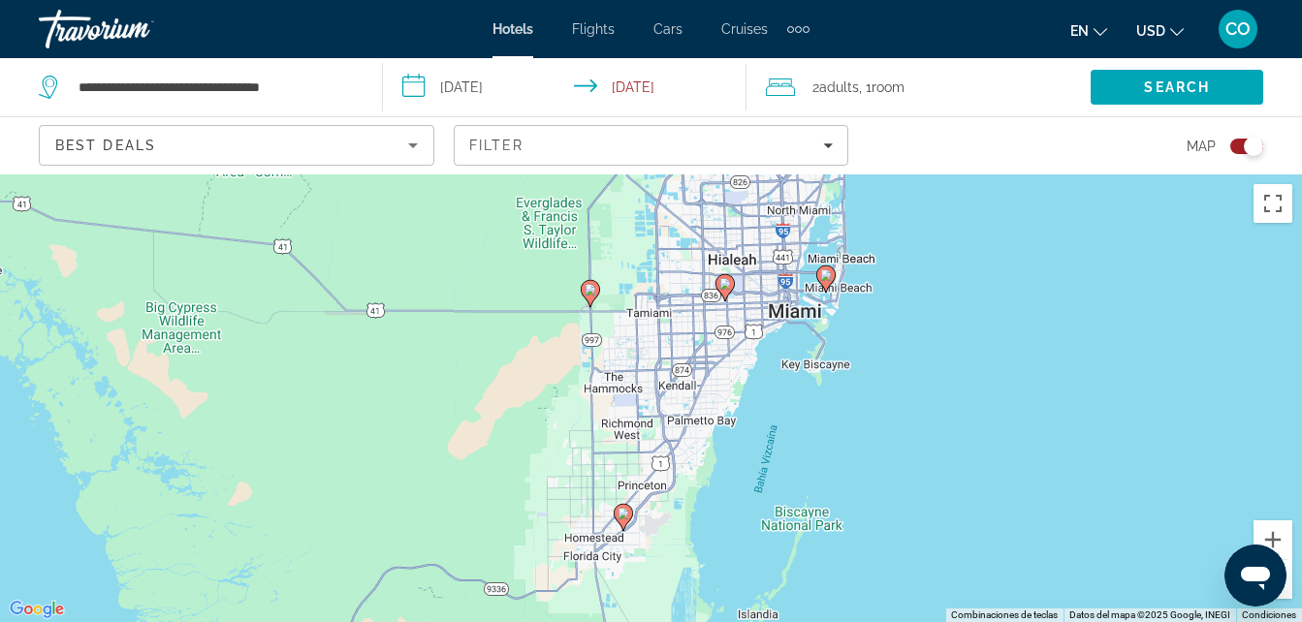
click at [1241, 160] on div "Map" at bounding box center [1064, 145] width 395 height 57
click at [1244, 147] on div "Toggle map" at bounding box center [1253, 146] width 19 height 19
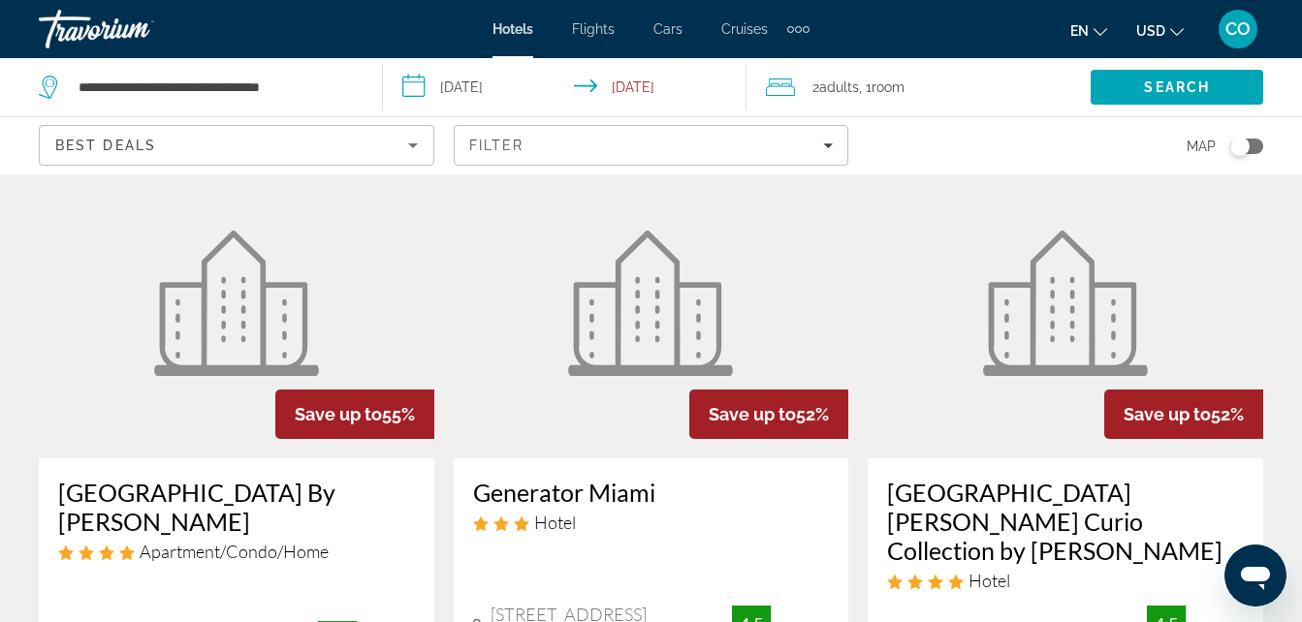
scroll to position [898, 0]
